Goal: Task Accomplishment & Management: Complete application form

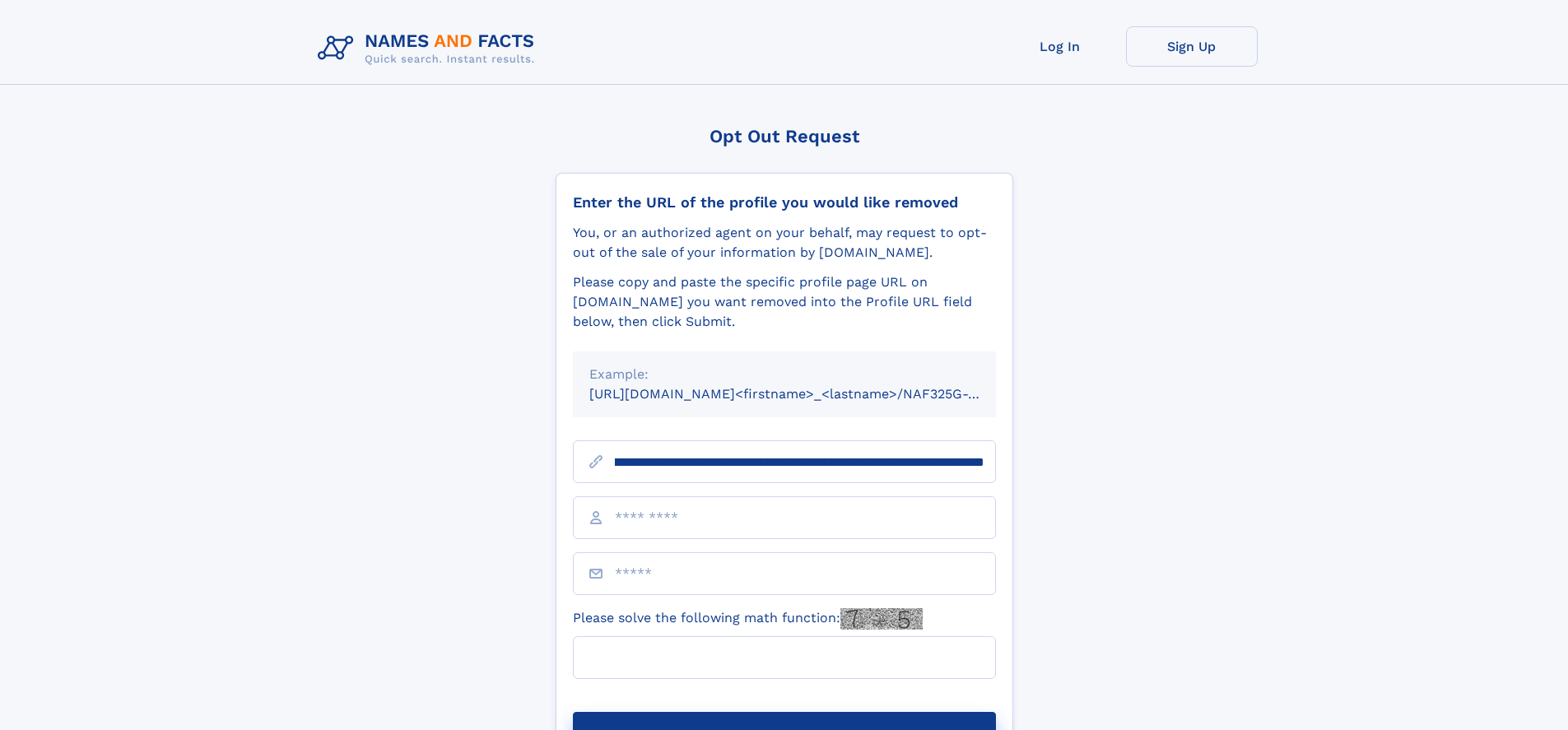
scroll to position [0, 169]
type input "**********"
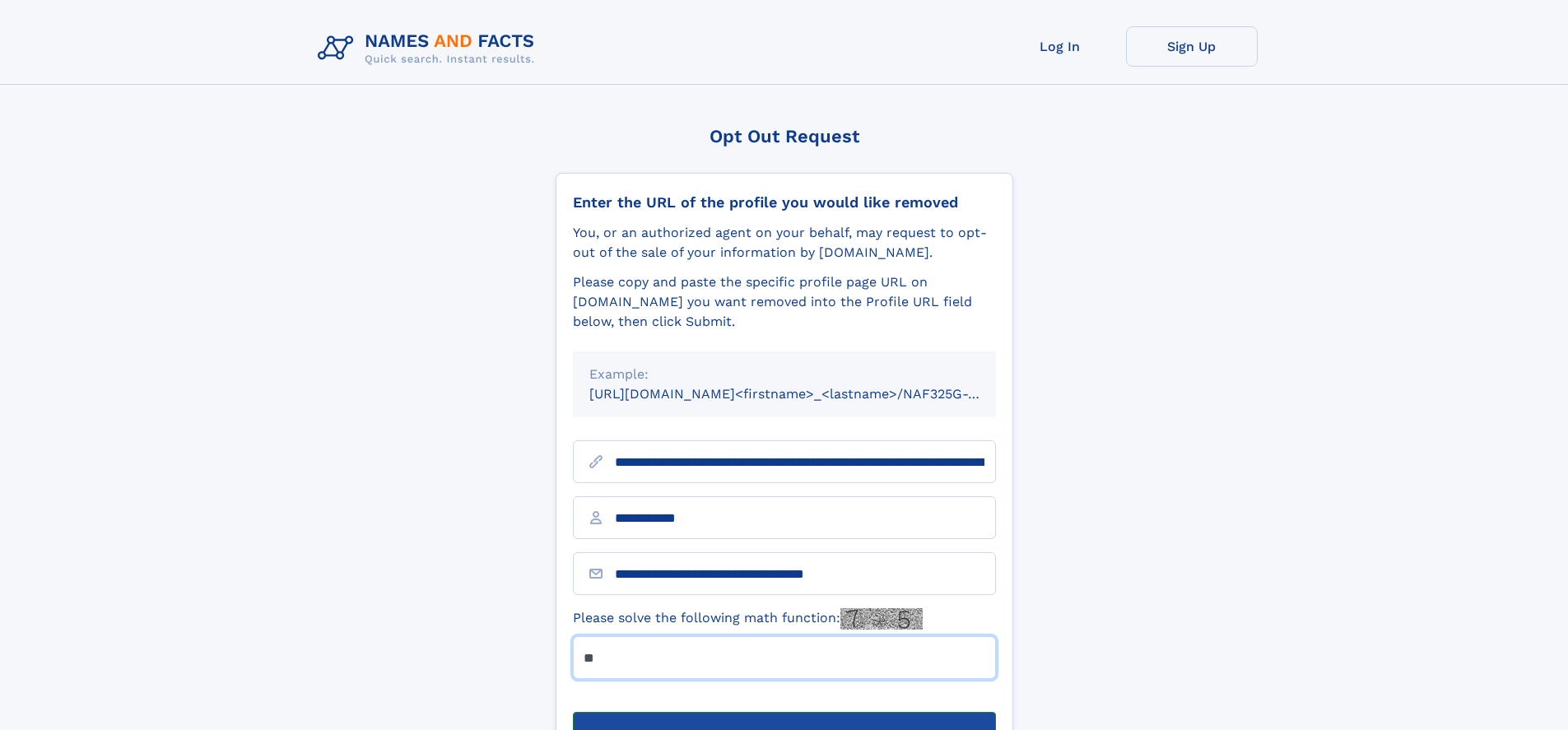
type input "**"
click at [784, 712] on button "Submit Opt Out Request" at bounding box center [784, 738] width 423 height 53
